Goal: Task Accomplishment & Management: Use online tool/utility

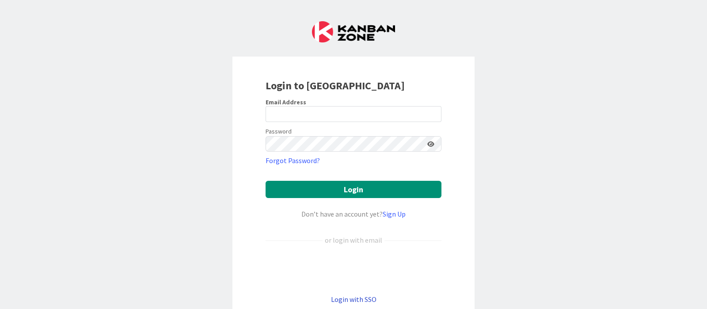
click at [347, 299] on link "Login with SSO" at bounding box center [354, 299] width 46 height 9
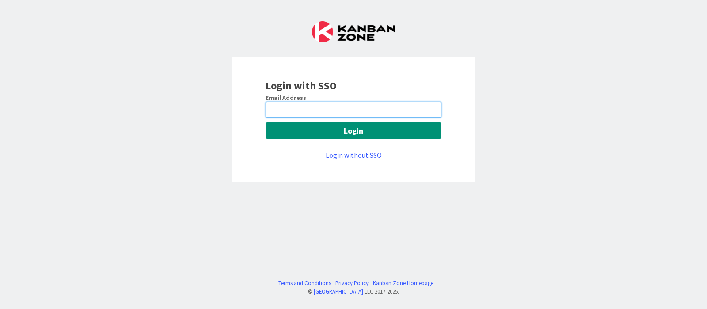
click at [318, 102] on input "email" at bounding box center [354, 110] width 176 height 16
type input "devanshi.jora@mrcglobal.com"
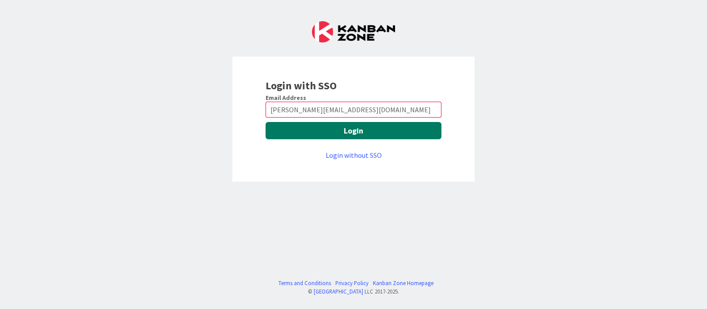
click at [333, 133] on button "Login" at bounding box center [354, 130] width 176 height 17
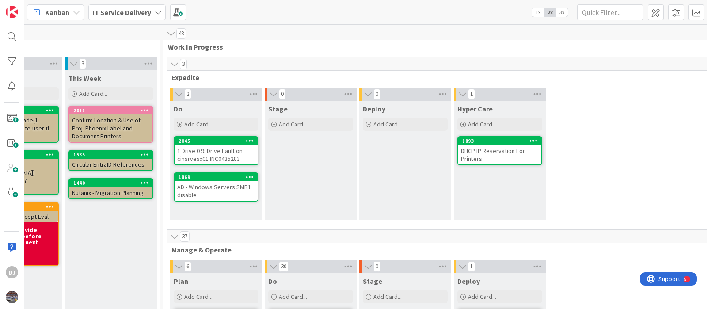
scroll to position [0, 345]
click at [695, 8] on span at bounding box center [696, 12] width 16 height 16
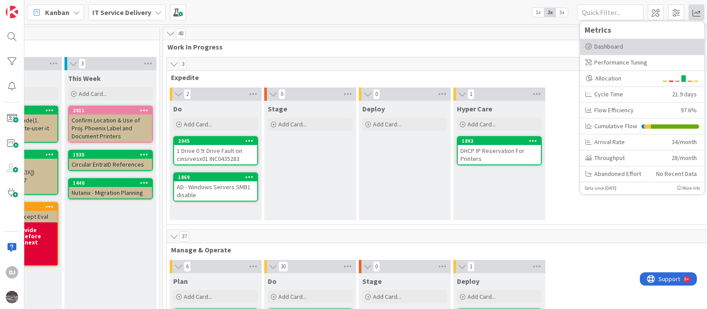
click at [633, 48] on div "Dashboard" at bounding box center [642, 46] width 114 height 9
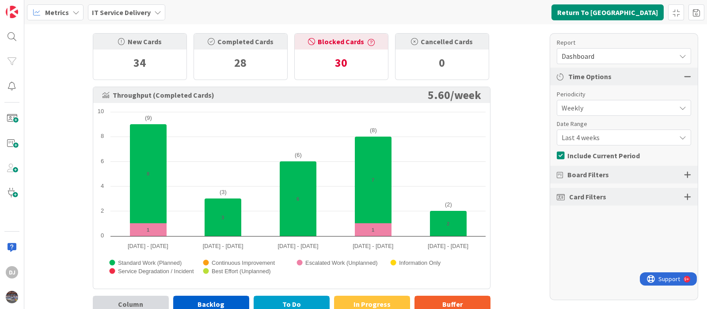
click at [588, 133] on span "Last 4 weeks" at bounding box center [617, 137] width 110 height 12
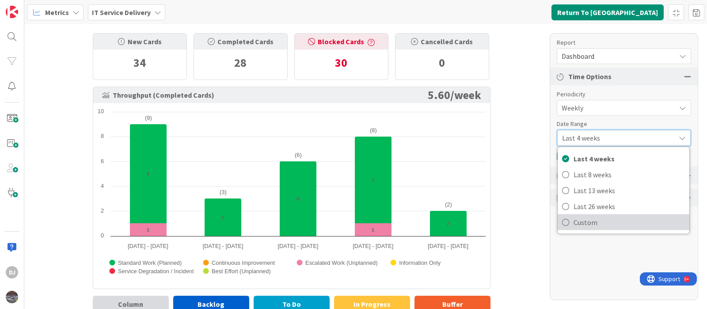
click at [603, 214] on link "Custom" at bounding box center [624, 222] width 132 height 16
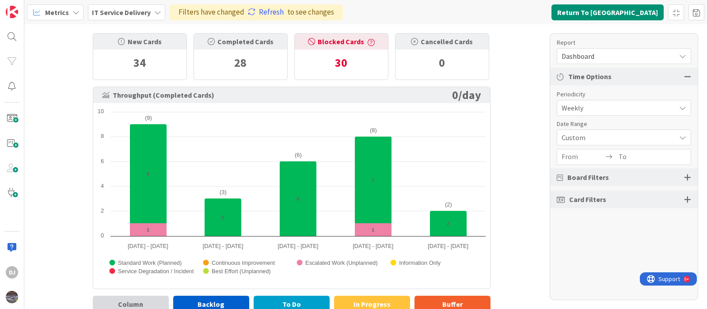
click at [583, 159] on input "From" at bounding box center [583, 156] width 42 height 15
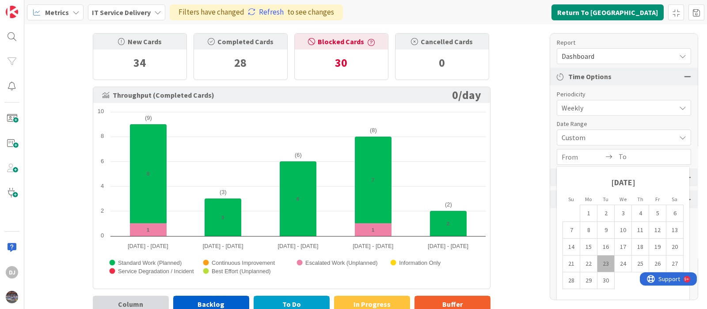
scroll to position [99, 0]
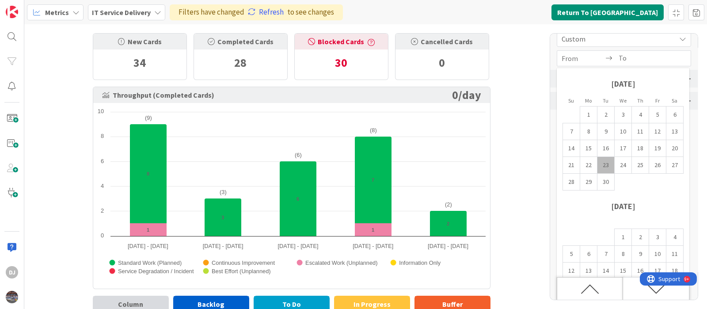
click at [596, 281] on icon "Move backward to switch to the previous month." at bounding box center [590, 289] width 19 height 19
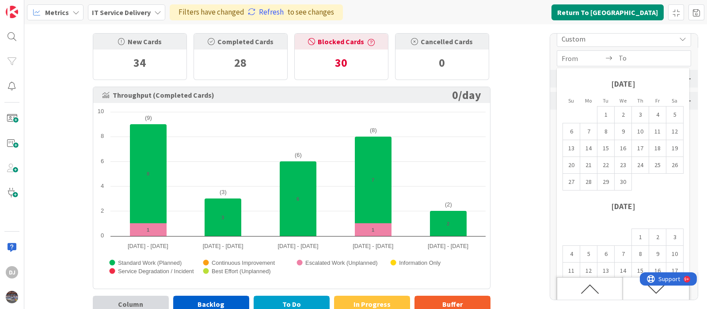
click at [596, 281] on icon "Move backward to switch to the previous month." at bounding box center [590, 289] width 19 height 19
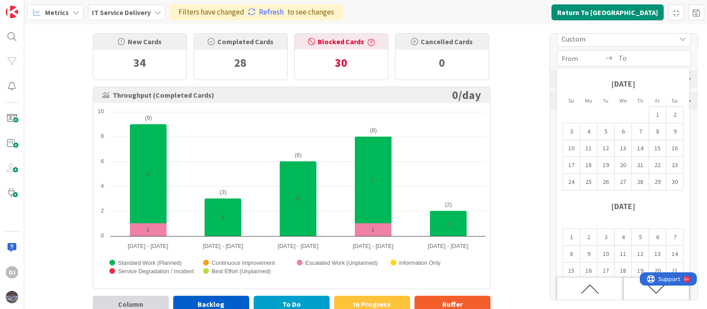
click at [630, 288] on div "Move forward to switch to the next month." at bounding box center [656, 288] width 66 height 23
click at [620, 237] on td "1" at bounding box center [623, 237] width 17 height 17
type input "[DATE]"
click at [646, 65] on input "To" at bounding box center [640, 58] width 42 height 15
click at [630, 292] on div "Move forward to switch to the next month." at bounding box center [656, 288] width 66 height 23
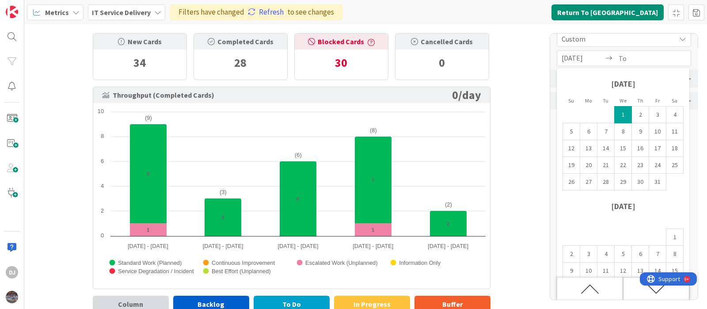
click at [630, 292] on div "Move forward to switch to the next month." at bounding box center [656, 288] width 66 height 23
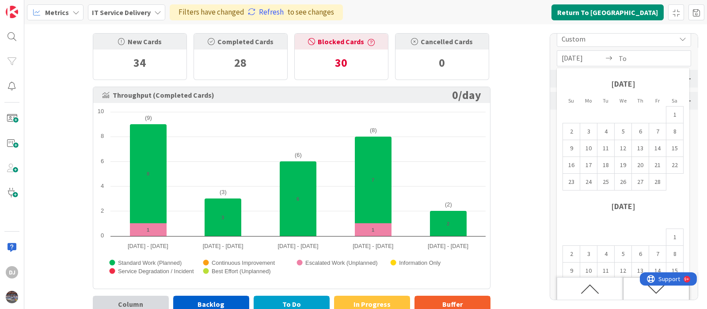
click at [647, 295] on icon "Move forward to switch to the next month." at bounding box center [656, 289] width 19 height 19
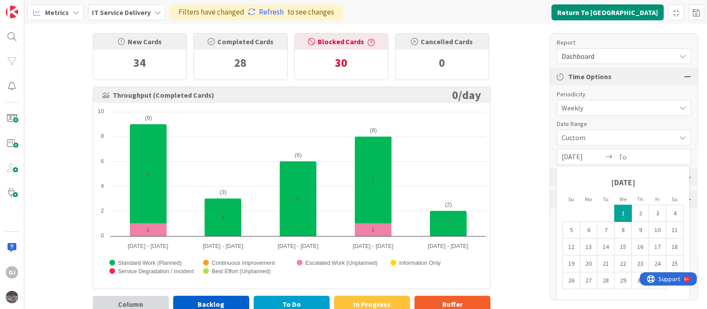
click at [641, 160] on input "To" at bounding box center [640, 156] width 42 height 15
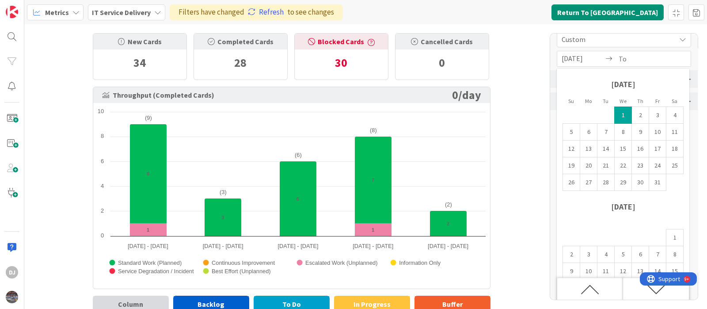
scroll to position [99, 0]
click at [627, 293] on div "Move forward to switch to the next month." at bounding box center [656, 288] width 66 height 23
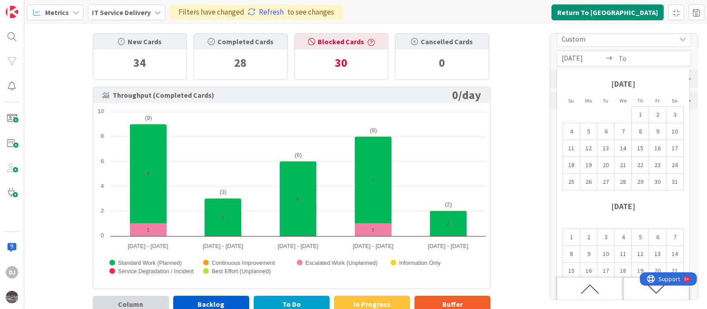
click at [627, 293] on div "Move forward to switch to the next month." at bounding box center [656, 288] width 66 height 23
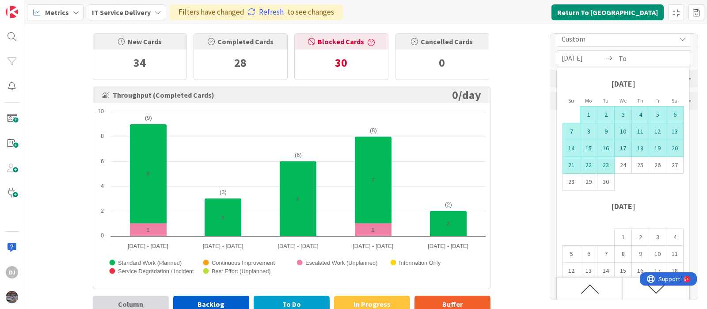
click at [605, 169] on td "23" at bounding box center [605, 165] width 17 height 17
type input "[DATE]"
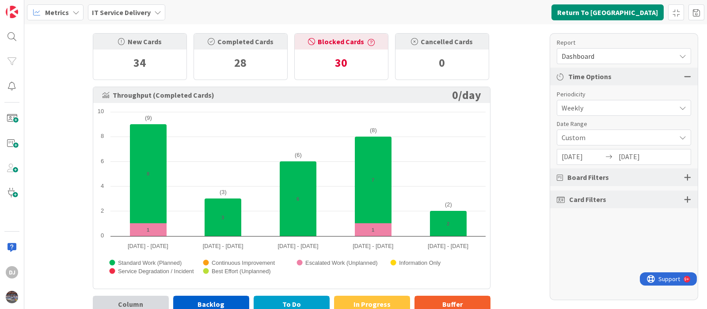
scroll to position [0, 0]
click at [651, 104] on span "Weekly" at bounding box center [617, 108] width 110 height 12
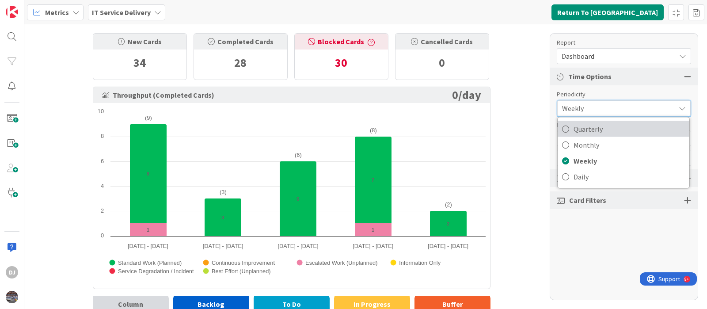
click at [652, 129] on span "Quarterly" at bounding box center [629, 128] width 111 height 13
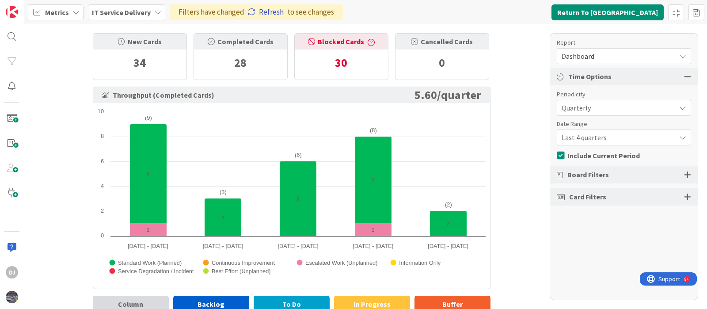
click at [251, 10] on icon at bounding box center [252, 12] width 8 height 8
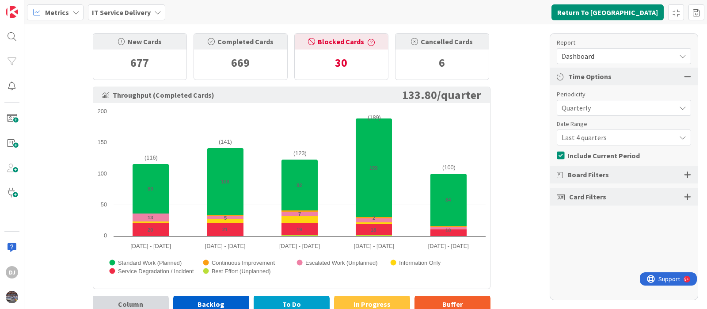
click at [689, 178] on div at bounding box center [687, 175] width 7 height 8
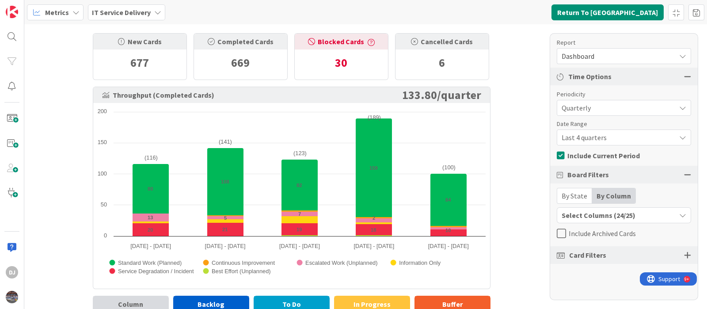
click at [619, 213] on div "Select Columns (24/25)" at bounding box center [616, 214] width 118 height 11
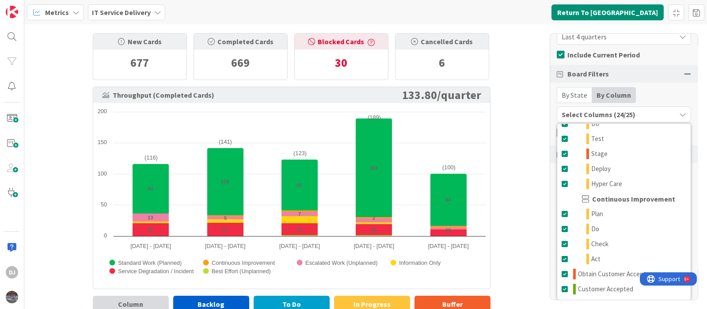
scroll to position [274, 0]
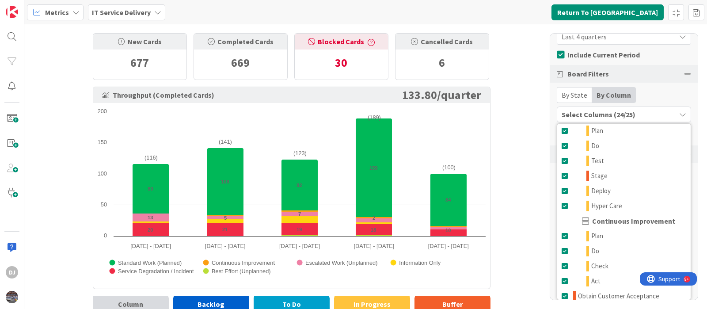
click at [679, 116] on button "Select Columns (24/25)" at bounding box center [624, 114] width 134 height 16
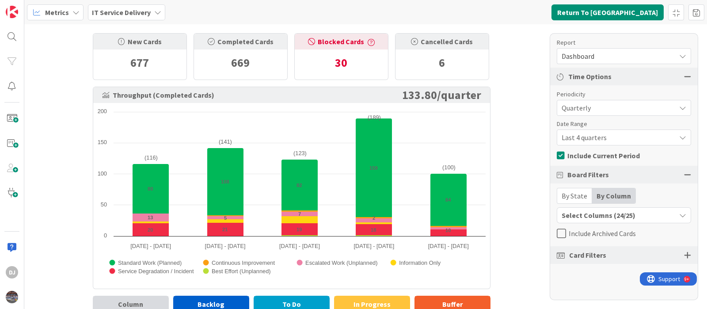
click at [621, 259] on div "Card Filters" at bounding box center [624, 255] width 148 height 18
click at [689, 255] on div at bounding box center [687, 255] width 7 height 8
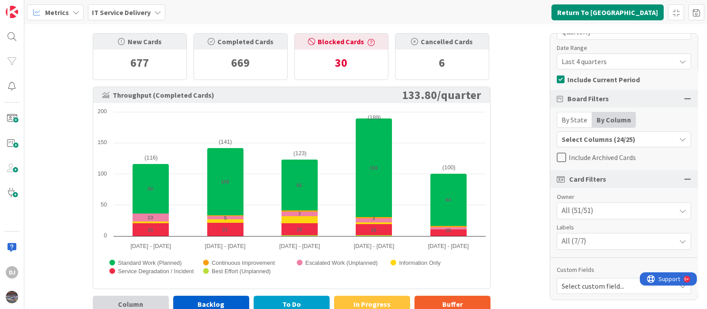
scroll to position [77, 0]
click at [601, 278] on span "Select custom field..." at bounding box center [617, 284] width 110 height 12
click at [529, 206] on div "New Cards 677 Completed Cards 669 Blocked Cards 30 Cancelled Cards 6 Throughput…" at bounding box center [365, 166] width 683 height 285
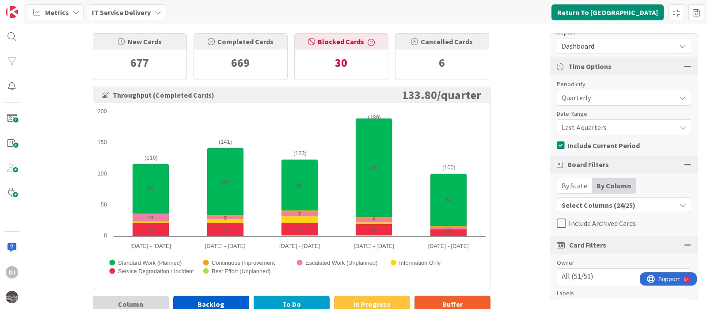
scroll to position [0, 0]
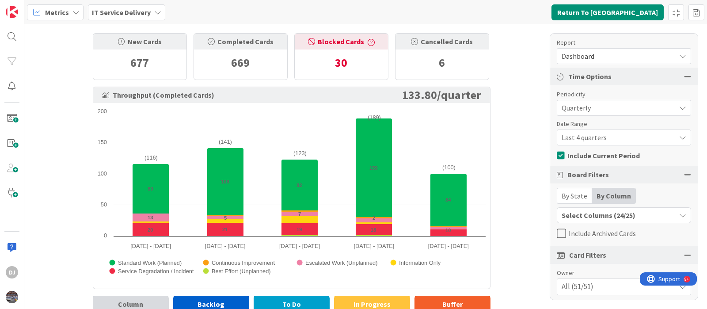
click at [600, 133] on span "Last 4 quarters" at bounding box center [617, 137] width 110 height 12
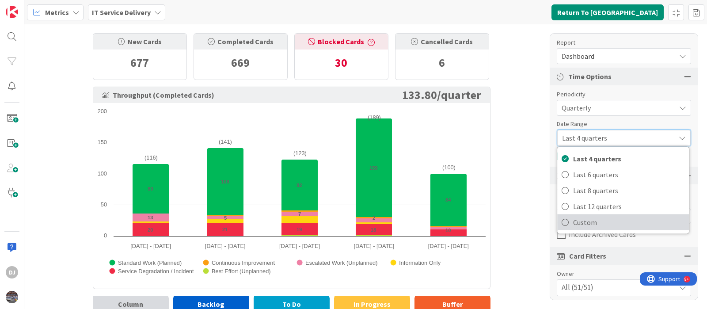
click at [591, 222] on span "Custom" at bounding box center [628, 222] width 111 height 13
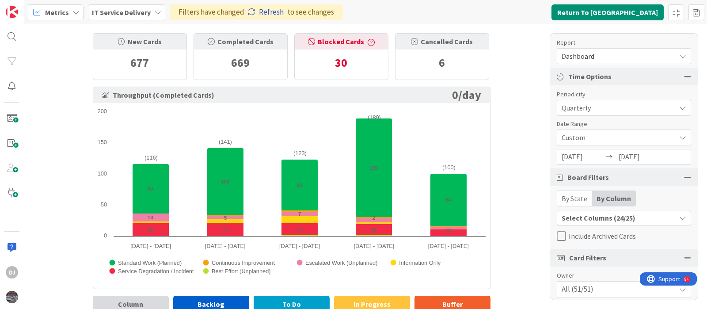
click at [274, 12] on link "Refresh" at bounding box center [266, 12] width 36 height 11
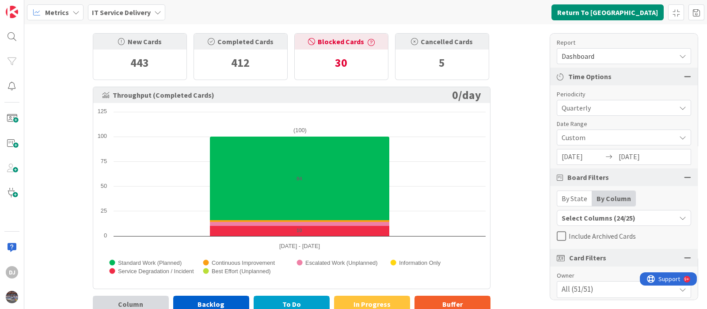
click at [584, 110] on span "Quarterly" at bounding box center [617, 108] width 110 height 12
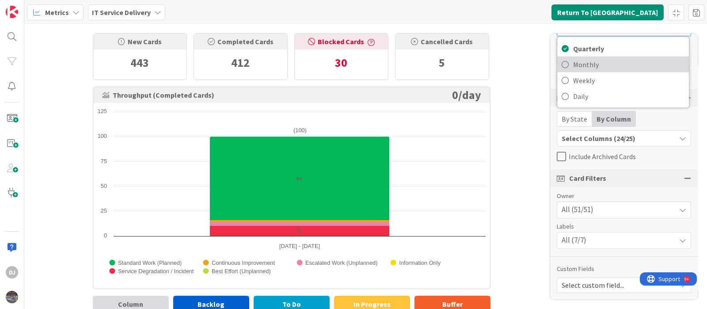
scroll to position [81, 0]
click at [599, 56] on link "Monthly" at bounding box center [623, 64] width 132 height 16
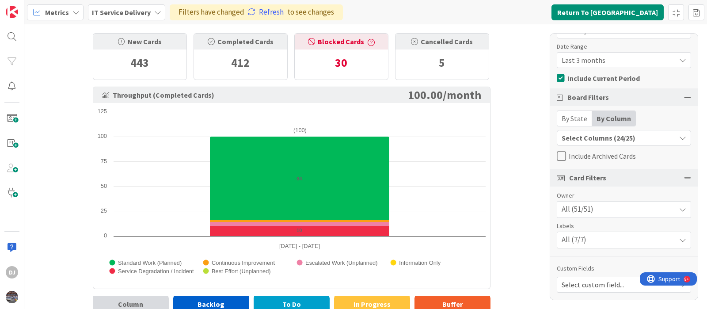
scroll to position [22, 0]
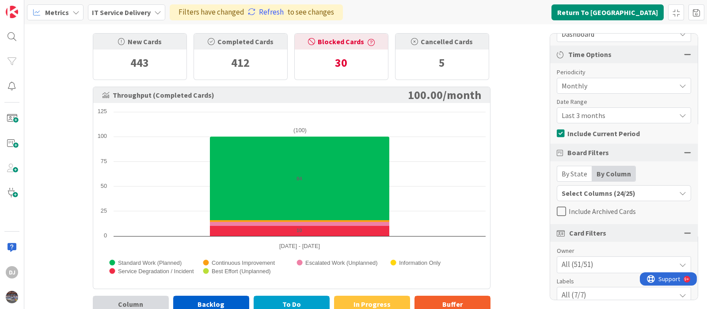
click at [599, 107] on div "Last 3 months" at bounding box center [624, 115] width 134 height 16
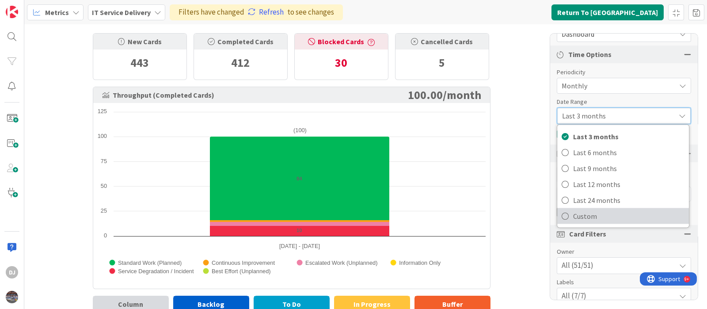
click at [587, 217] on span "Custom" at bounding box center [628, 215] width 111 height 13
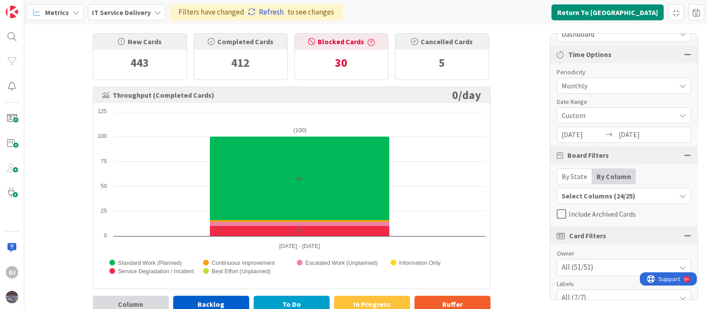
click at [259, 8] on link "Refresh" at bounding box center [266, 12] width 36 height 11
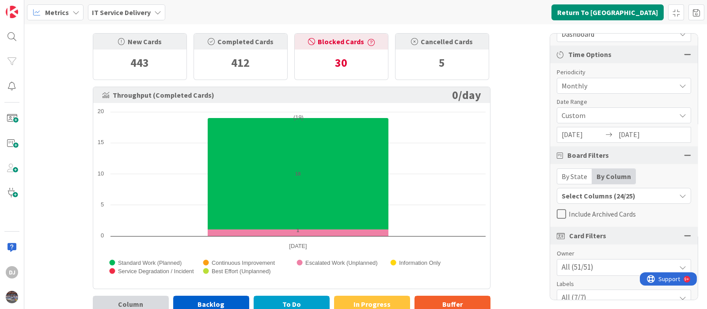
click at [582, 86] on span "Monthly" at bounding box center [617, 86] width 110 height 12
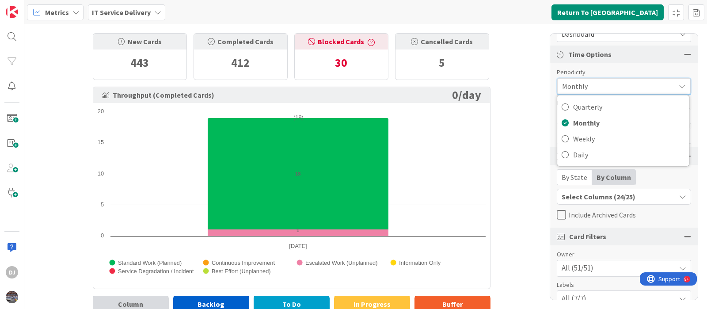
click at [516, 129] on div "New Cards 443 Completed Cards 412 Blocked Cards 30 Cancelled Cards 5 Throughput…" at bounding box center [365, 166] width 683 height 285
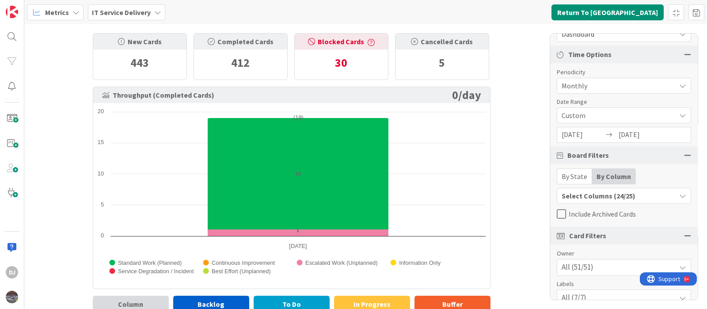
click at [589, 202] on button "Select Columns (24/25)" at bounding box center [624, 196] width 134 height 16
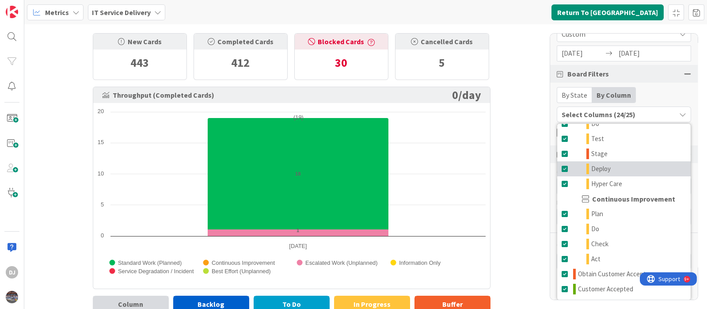
scroll to position [0, 0]
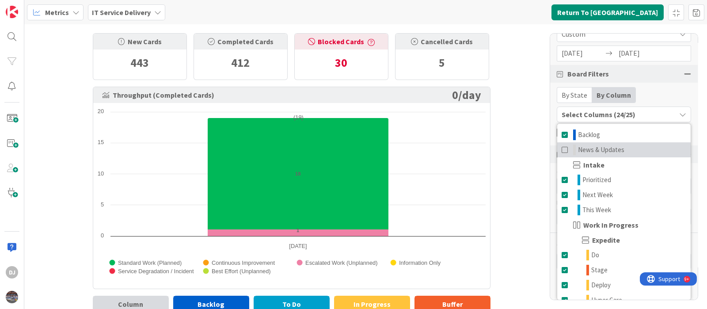
click at [562, 147] on span at bounding box center [565, 149] width 7 height 11
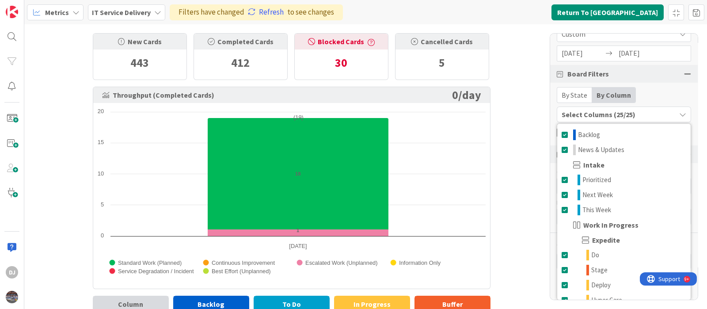
click at [530, 156] on div "New Cards 443 Completed Cards 412 Blocked Cards 30 Cancelled Cards 5 Throughput…" at bounding box center [365, 166] width 683 height 285
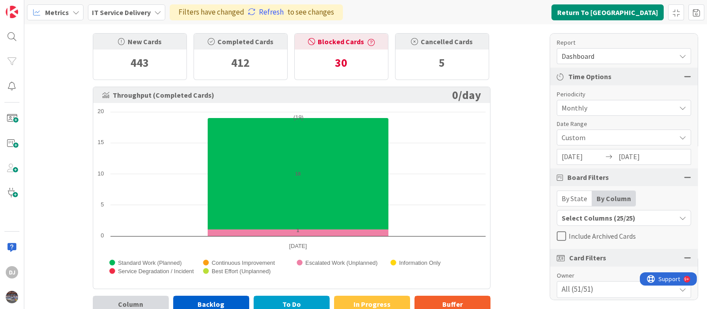
click at [630, 106] on span "Monthly" at bounding box center [617, 108] width 110 height 12
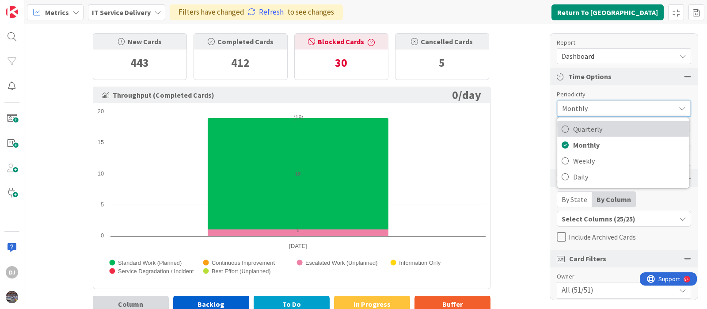
click at [604, 134] on span "Quarterly" at bounding box center [628, 128] width 111 height 13
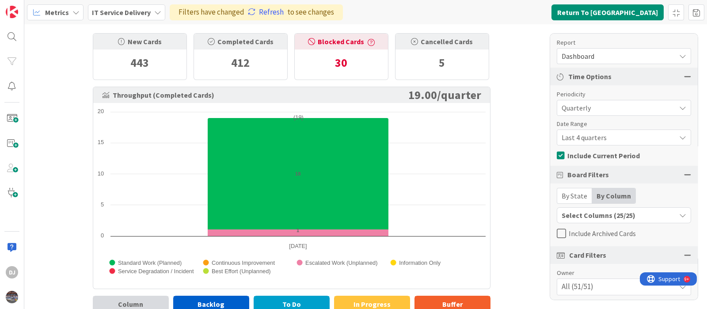
click at [578, 142] on span "Last 4 quarters" at bounding box center [617, 137] width 110 height 12
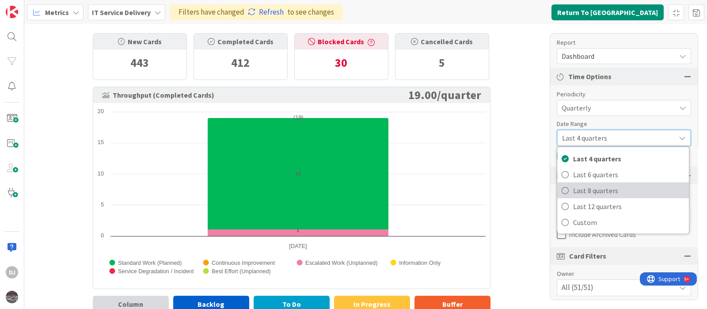
click at [591, 186] on span "Last 8 quarters" at bounding box center [628, 190] width 111 height 13
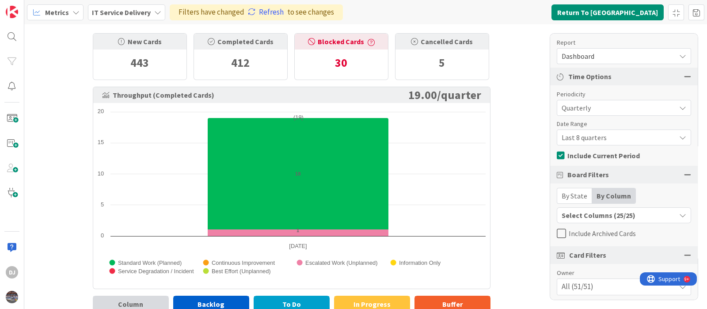
click at [265, 18] on div "Filters have changed Refresh to see changes" at bounding box center [256, 12] width 173 height 16
click at [265, 15] on link "Refresh" at bounding box center [266, 12] width 36 height 11
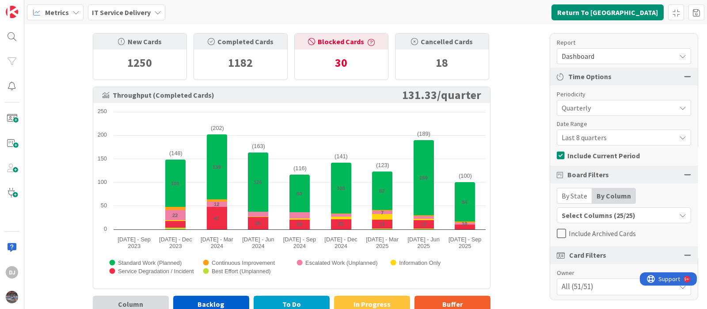
click at [574, 138] on span "Last 8 quarters" at bounding box center [617, 137] width 110 height 12
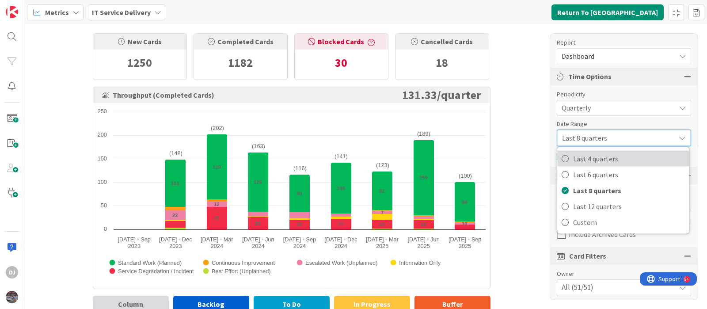
click at [580, 160] on span "Last 4 quarters" at bounding box center [628, 158] width 111 height 13
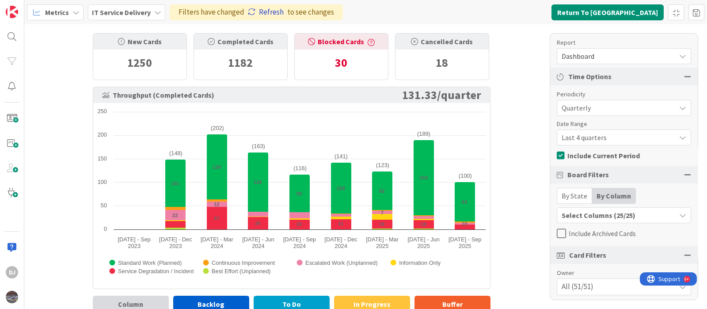
click at [265, 16] on link "Refresh" at bounding box center [266, 12] width 36 height 11
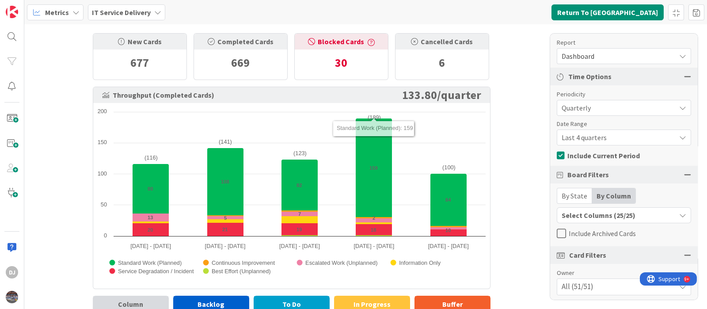
click at [591, 140] on span "Last 4 quarters" at bounding box center [617, 137] width 110 height 12
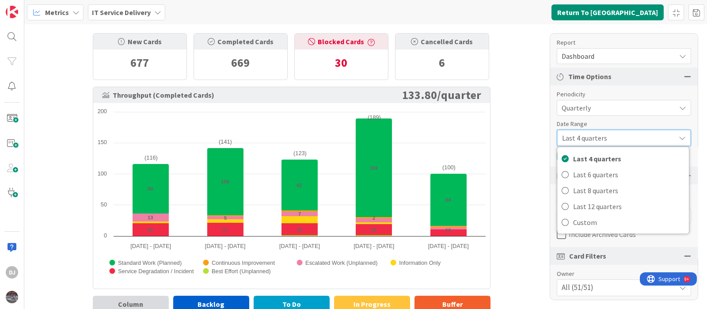
click at [531, 136] on div "New Cards 677 Completed Cards 669 Blocked Cards 30 Cancelled Cards 6 Throughput…" at bounding box center [365, 166] width 683 height 285
